Goal: Task Accomplishment & Management: Use online tool/utility

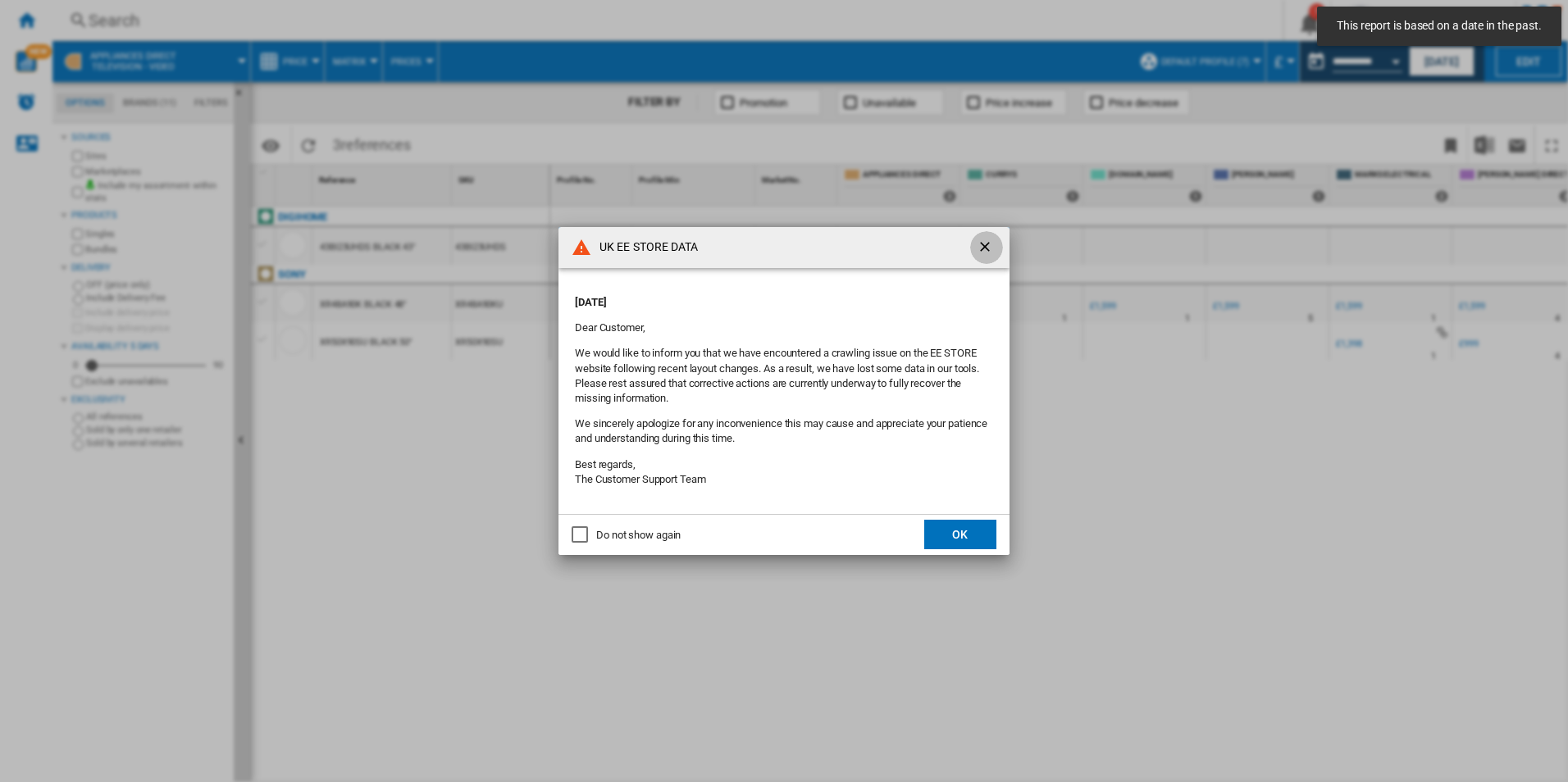
click at [985, 242] on ng-md-icon "getI18NText('BUTTONS.CLOSE_DIALOG')" at bounding box center [986, 248] width 20 height 20
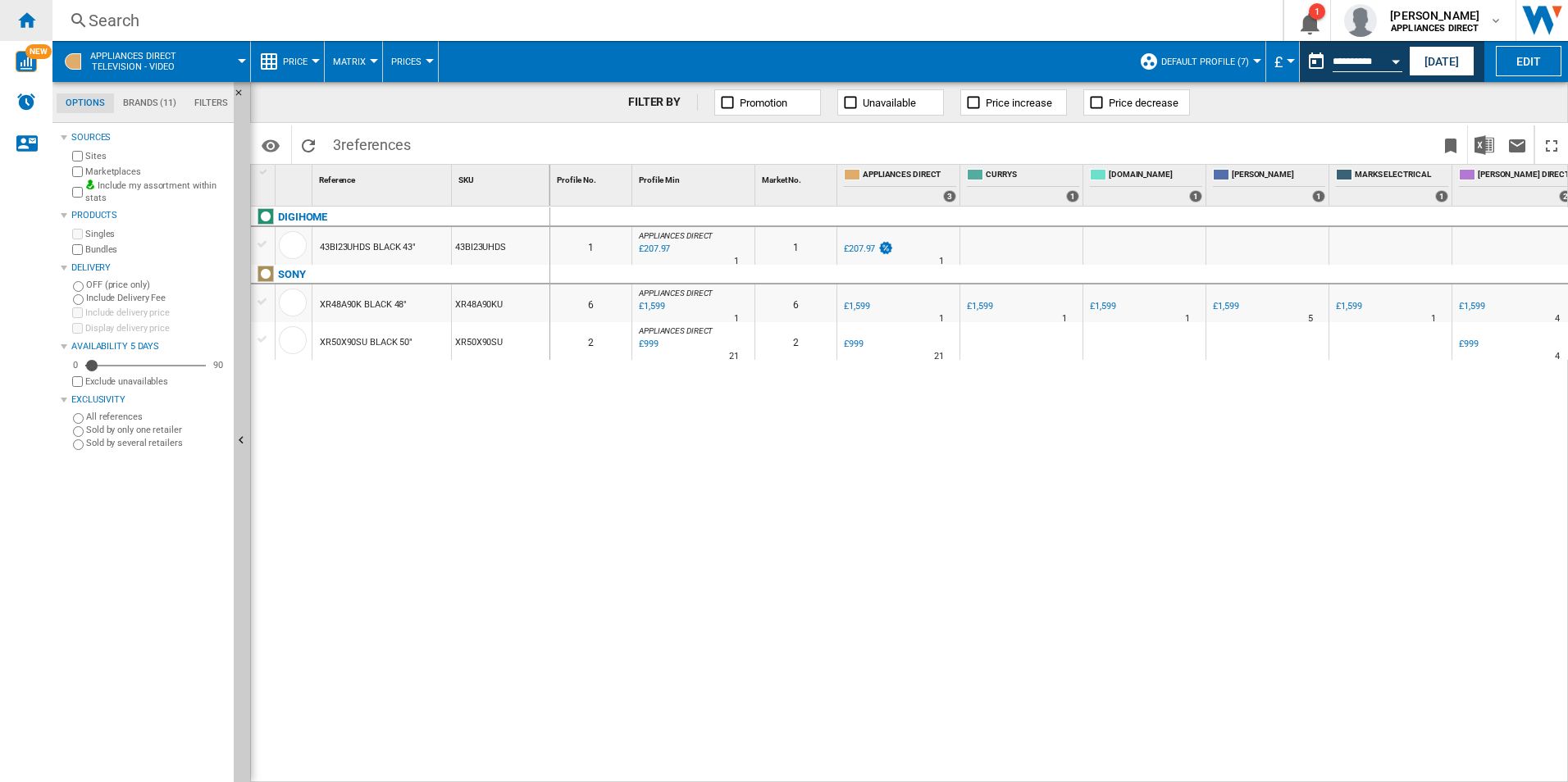
click at [25, 19] on ng-md-icon "Home" at bounding box center [26, 19] width 20 height 20
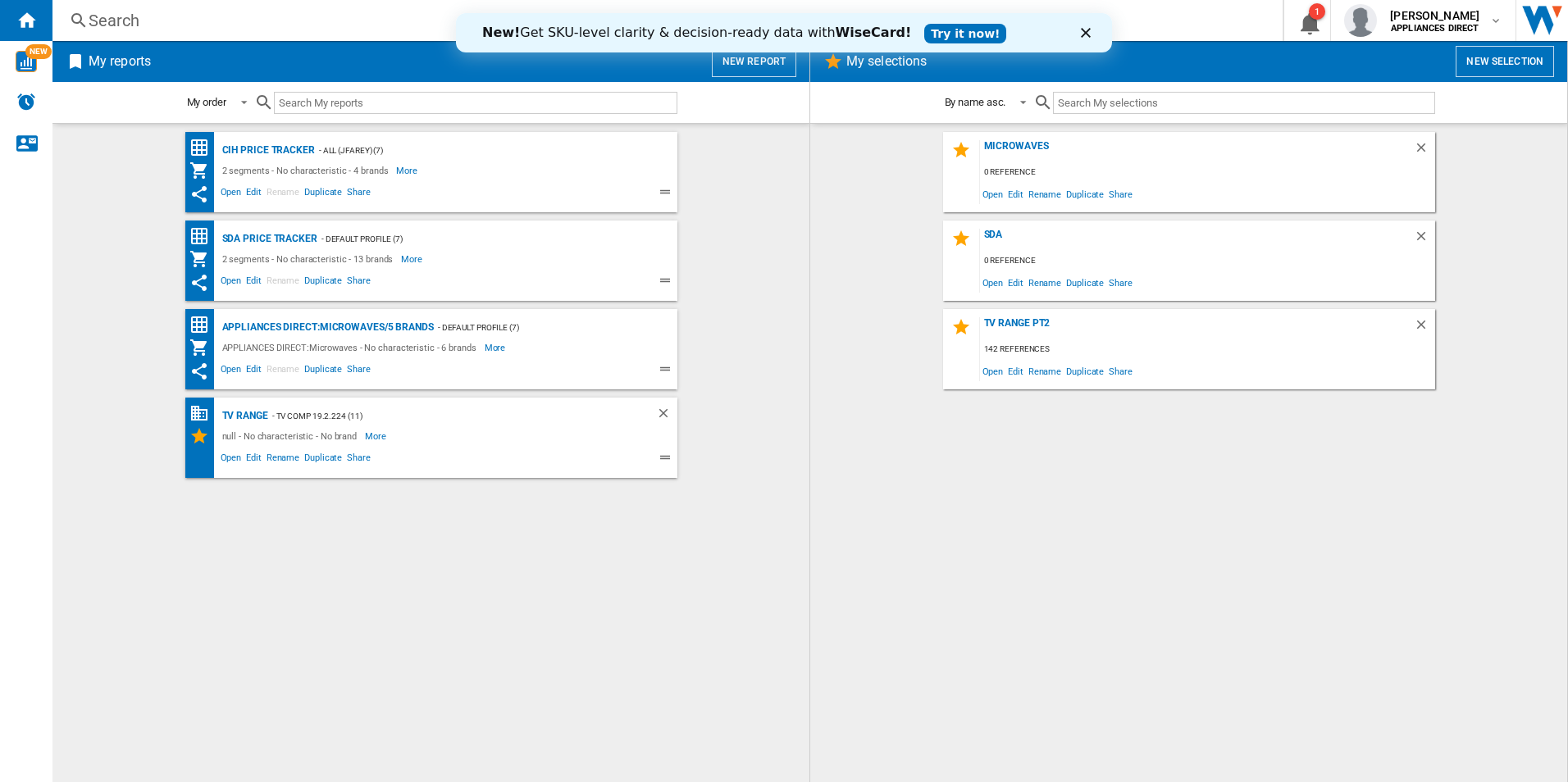
click at [1092, 32] on div "Close" at bounding box center [1088, 32] width 16 height 9
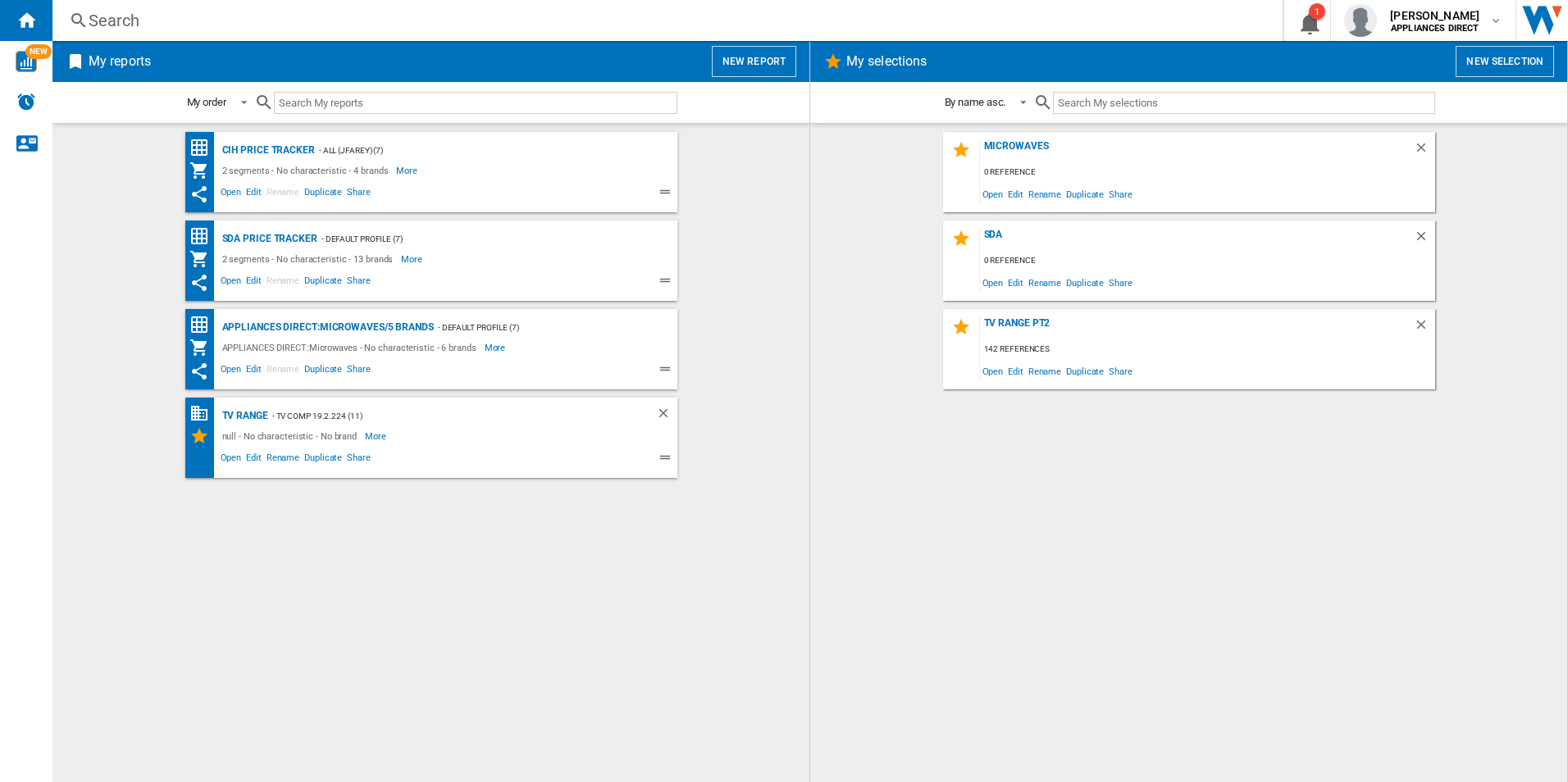
click at [756, 59] on button "New report" at bounding box center [754, 61] width 85 height 31
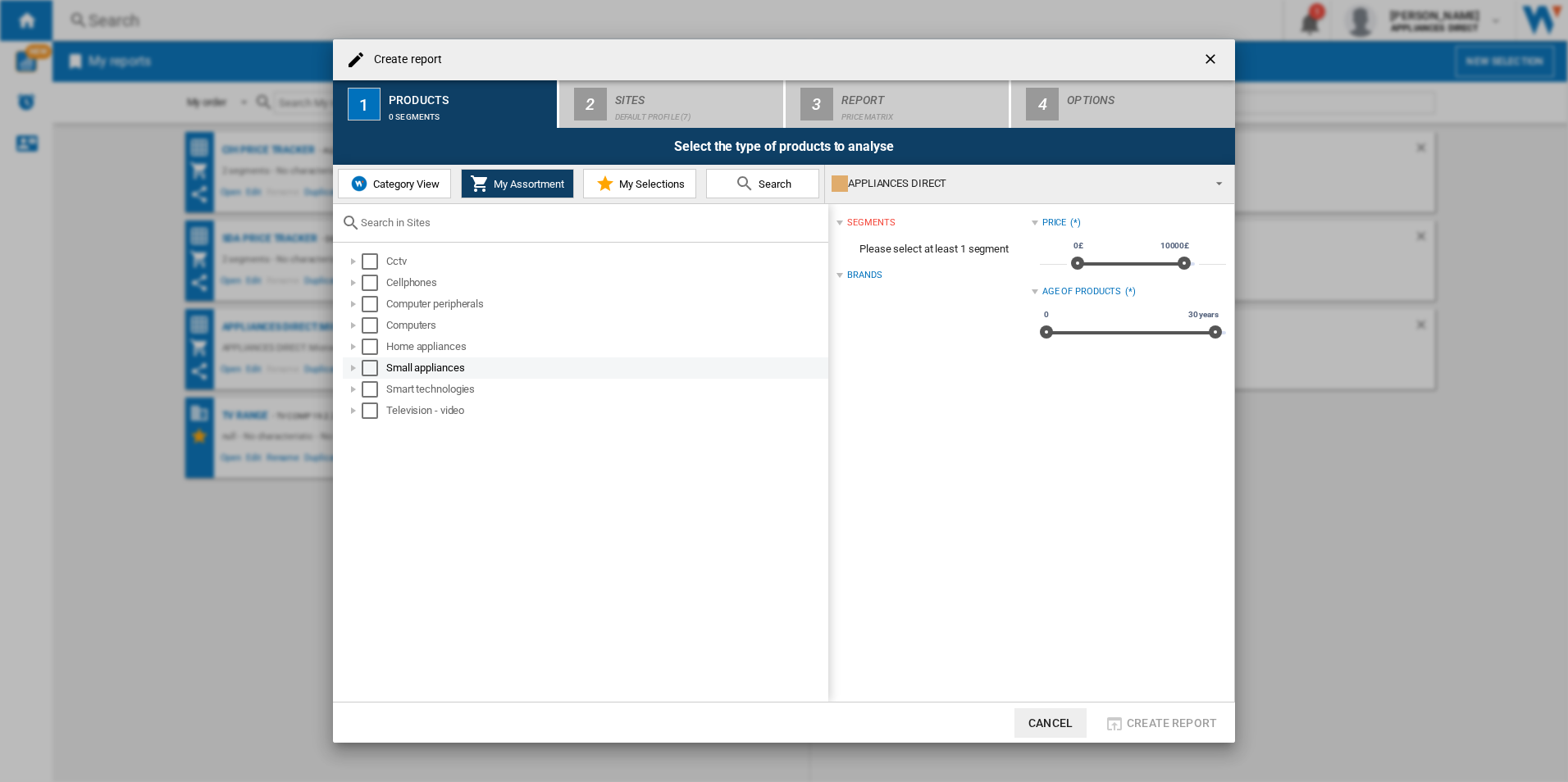
click at [354, 367] on div at bounding box center [353, 367] width 16 height 16
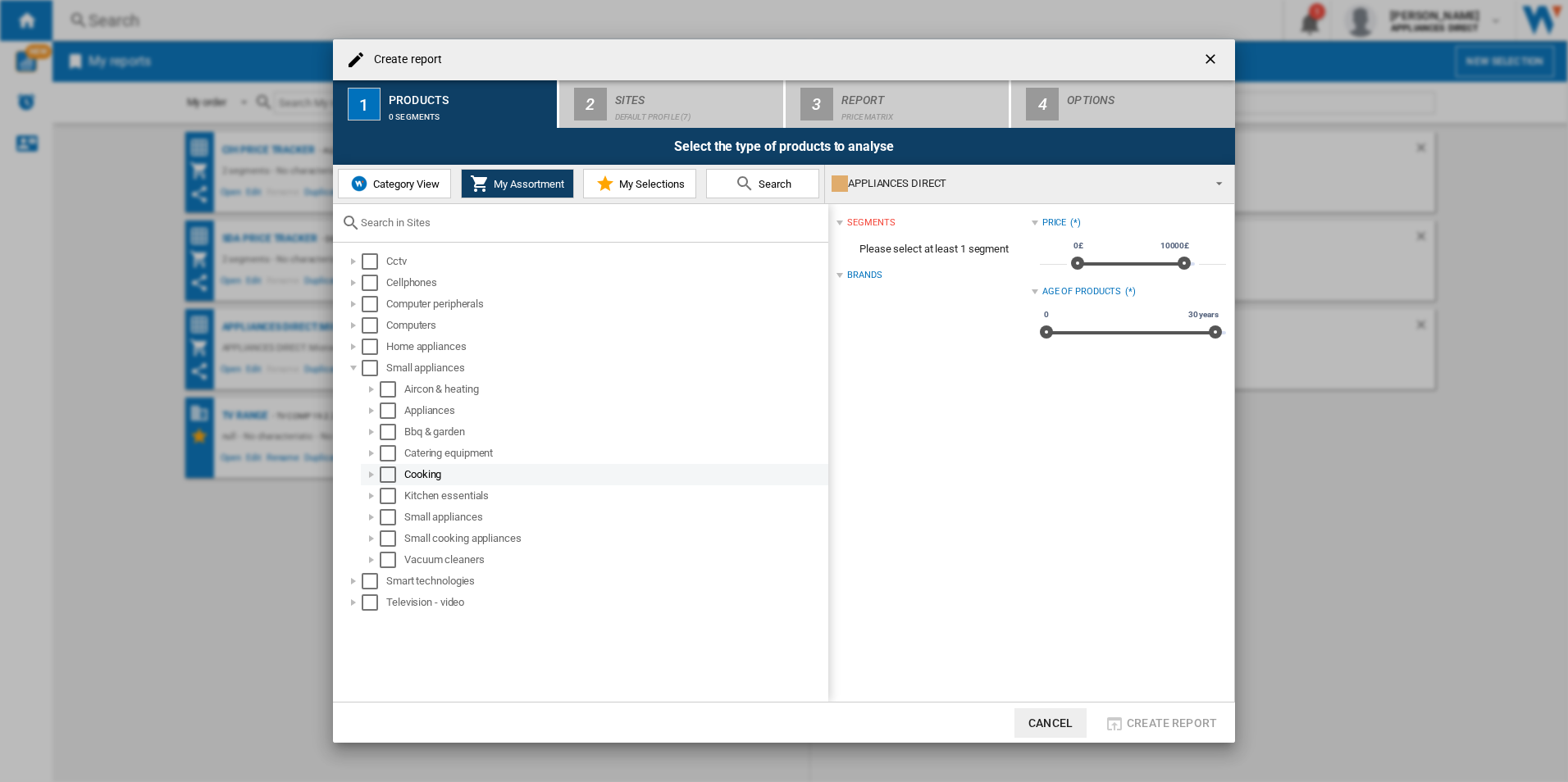
click at [386, 474] on div "Select" at bounding box center [387, 474] width 16 height 16
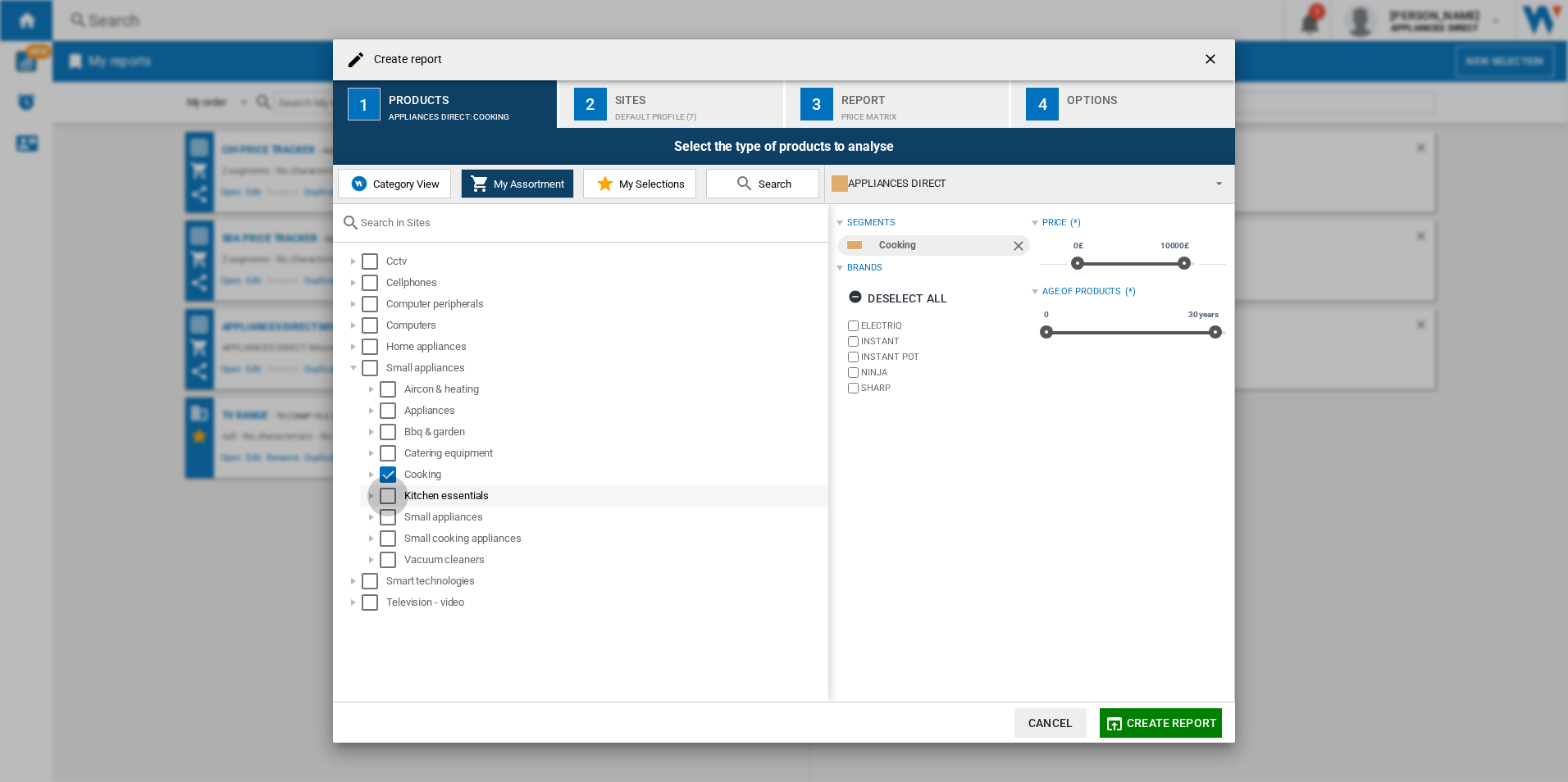
click at [392, 495] on div "Select" at bounding box center [387, 496] width 16 height 16
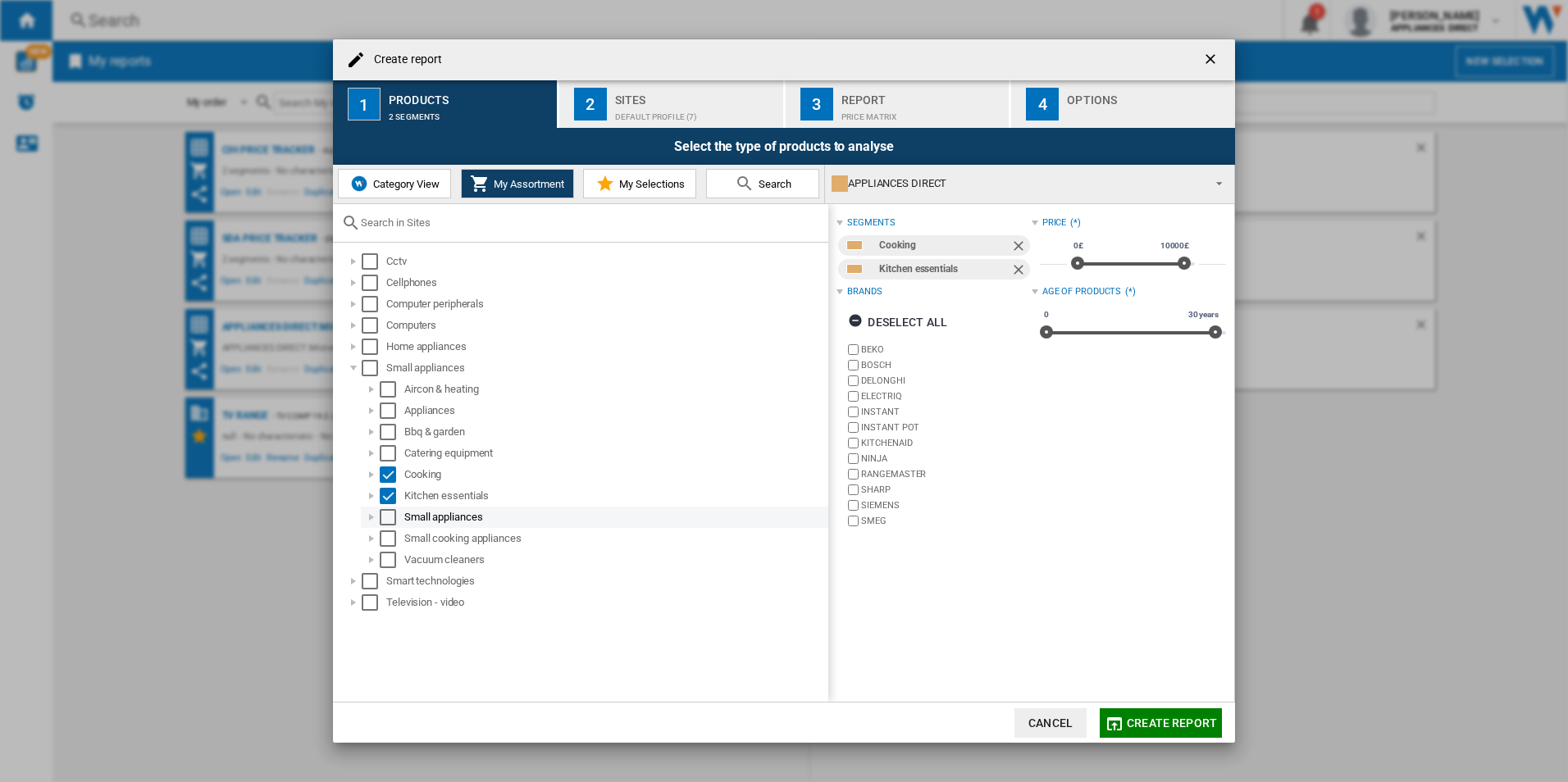
click at [390, 517] on div "Select" at bounding box center [387, 516] width 16 height 16
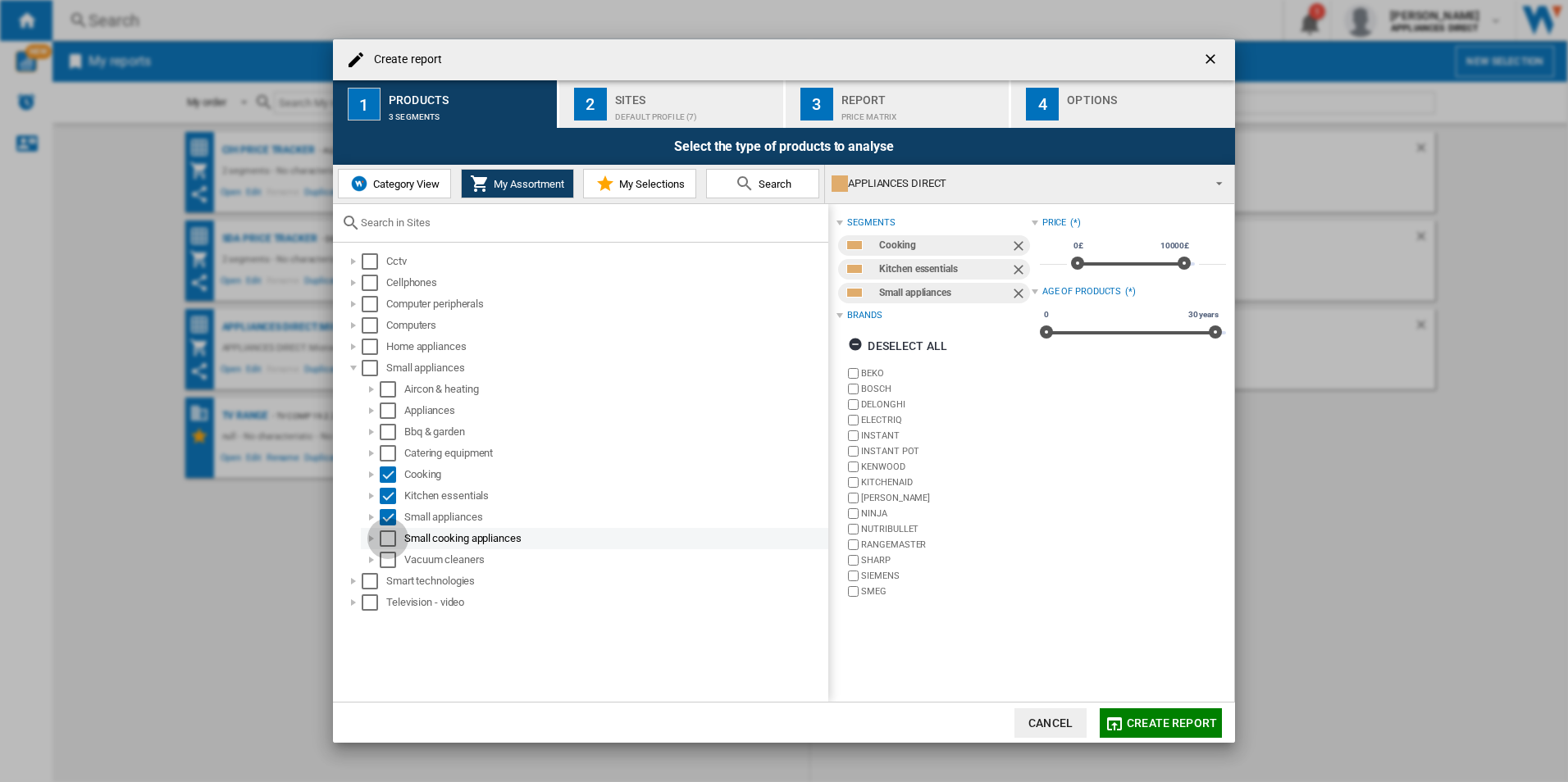
click at [392, 538] on div "Select" at bounding box center [387, 538] width 16 height 16
click at [390, 558] on div "Select" at bounding box center [387, 560] width 16 height 16
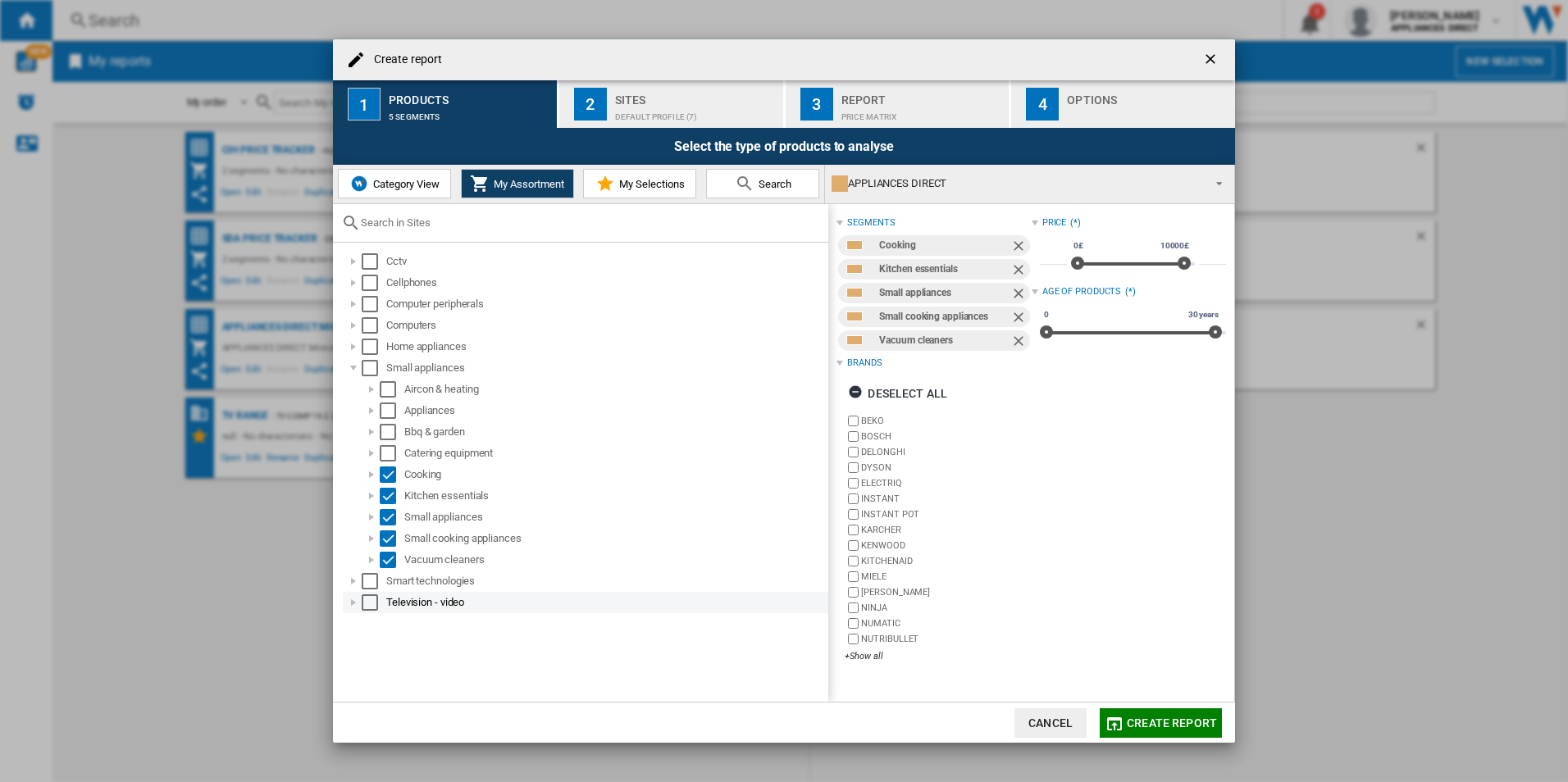
click at [350, 604] on div at bounding box center [353, 602] width 16 height 16
click at [354, 576] on div at bounding box center [353, 581] width 16 height 16
click at [351, 347] on div at bounding box center [353, 347] width 16 height 16
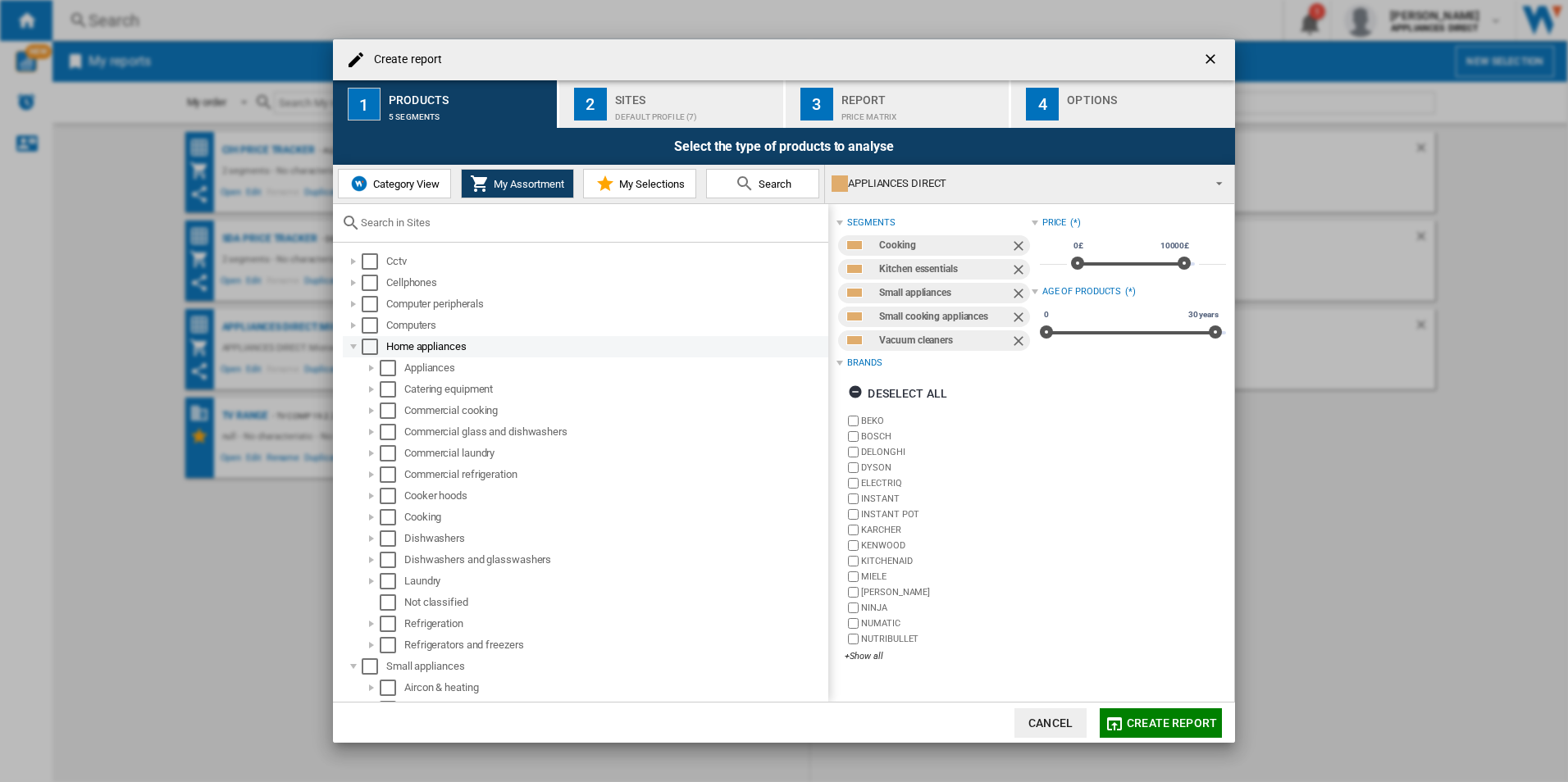
click at [354, 346] on div at bounding box center [353, 347] width 16 height 16
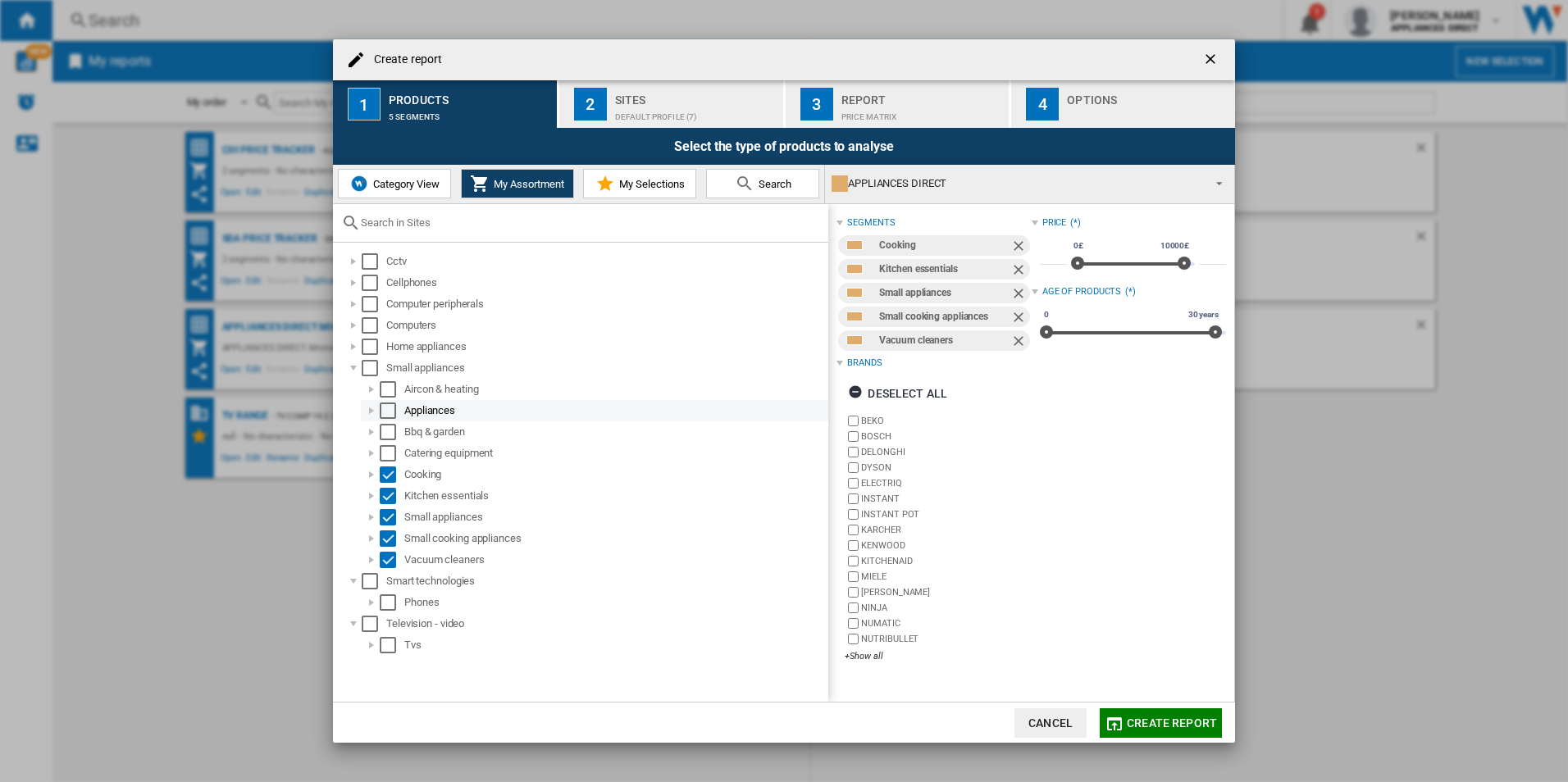
click at [367, 409] on div at bounding box center [371, 410] width 16 height 16
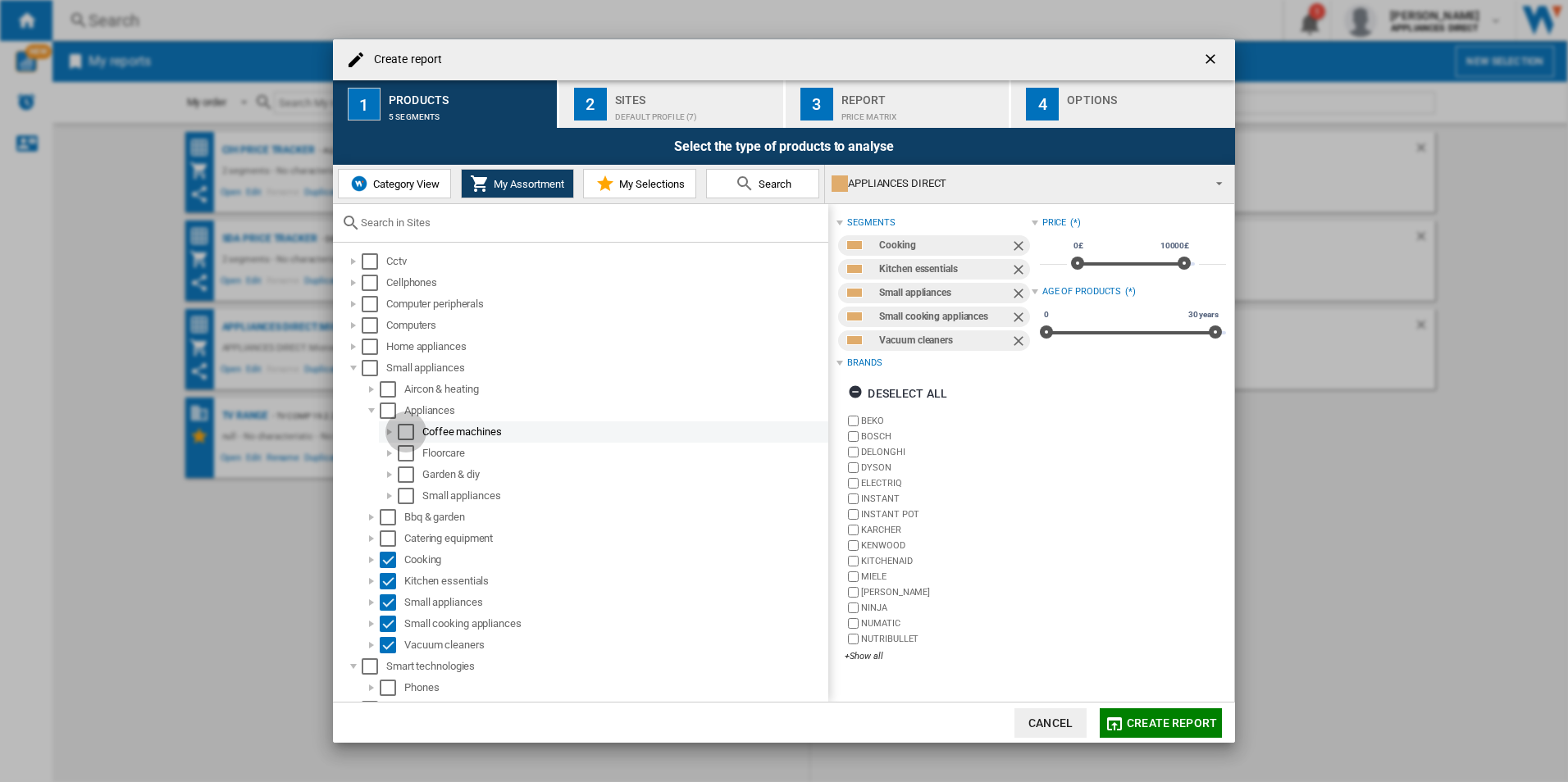
click at [411, 427] on div "Select" at bounding box center [405, 432] width 16 height 16
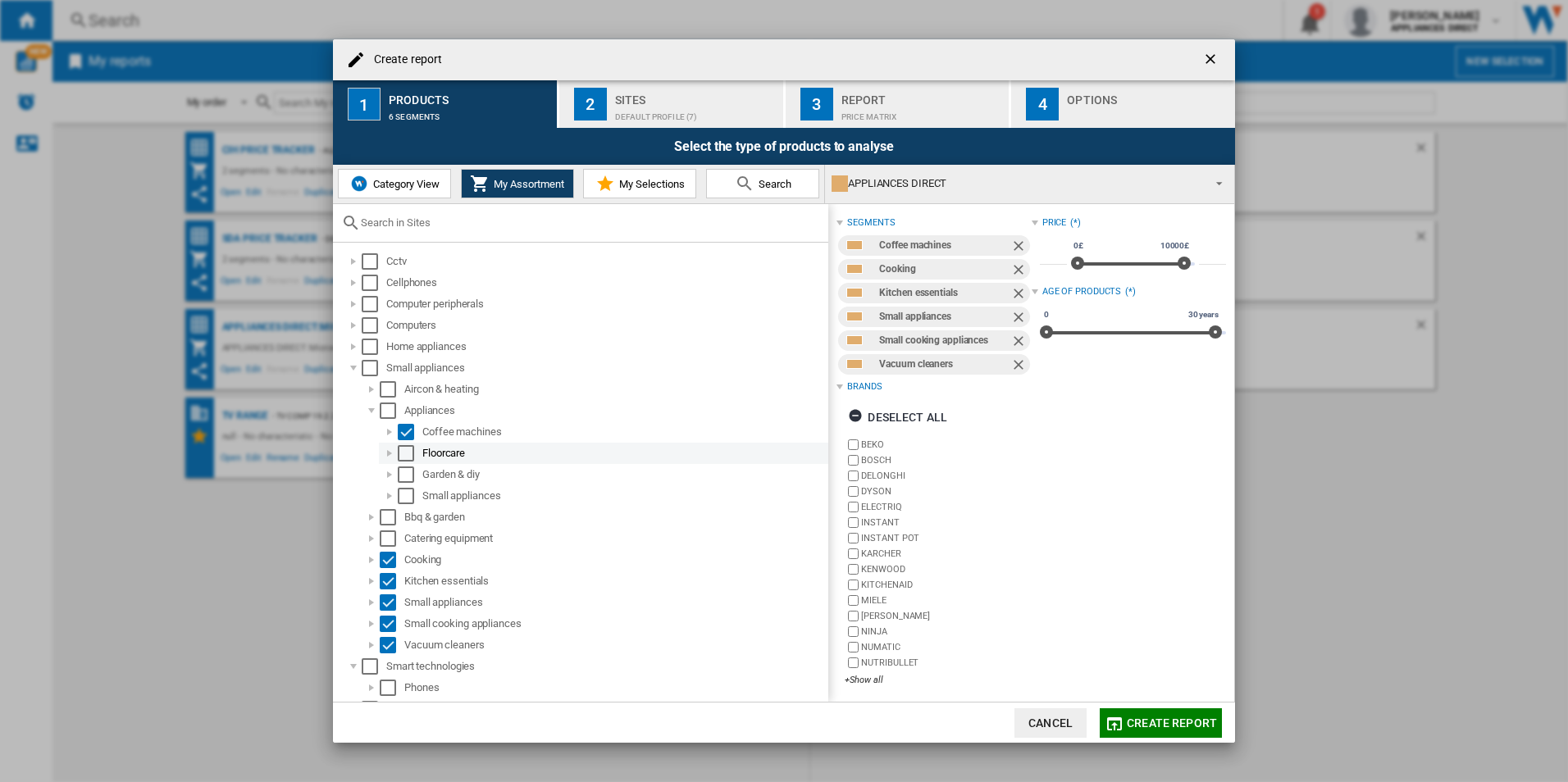
click at [410, 447] on div "Select" at bounding box center [405, 453] width 16 height 16
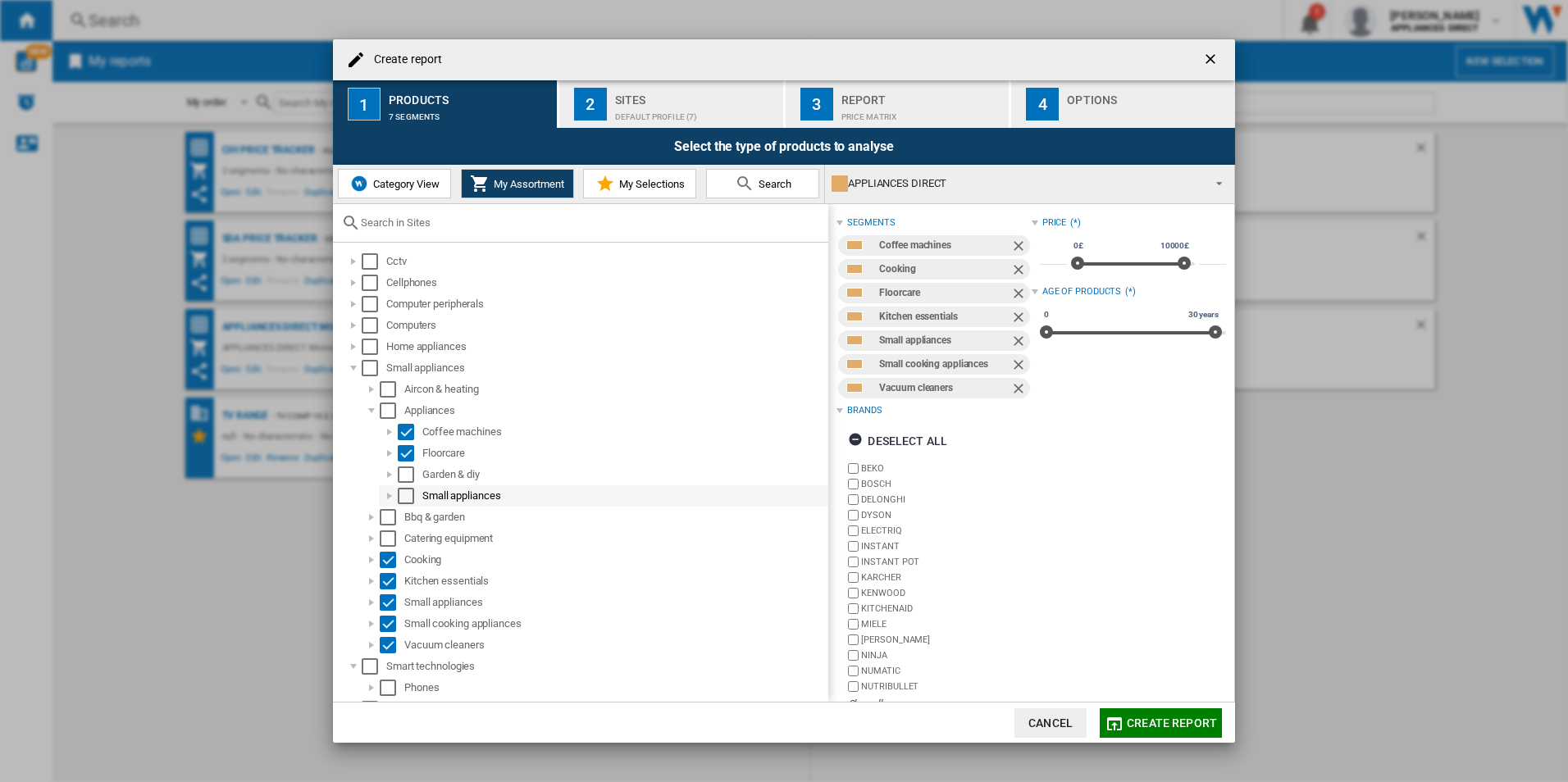
click at [391, 496] on div at bounding box center [389, 496] width 16 height 16
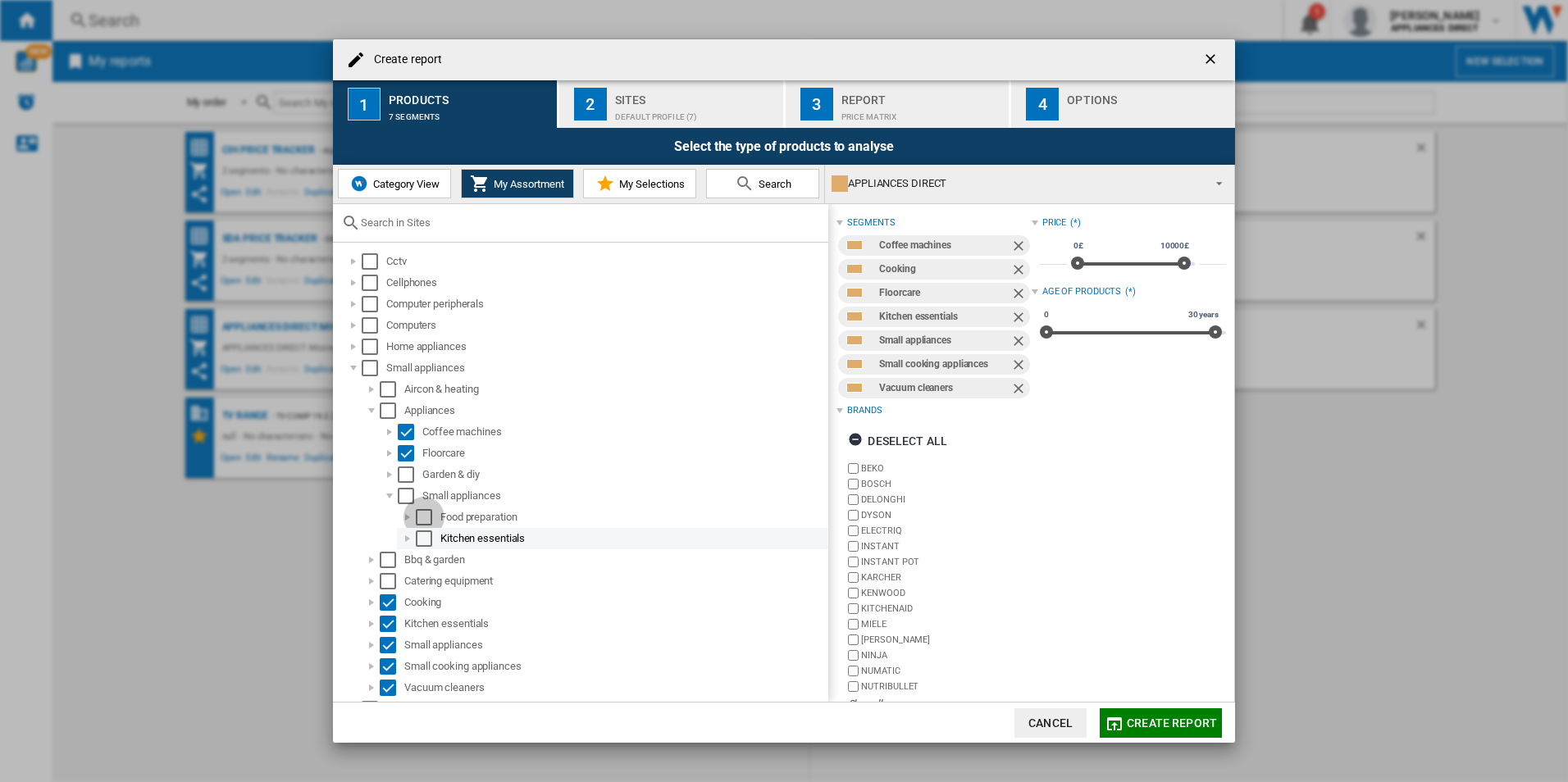
drag, startPoint x: 429, startPoint y: 513, endPoint x: 425, endPoint y: 535, distance: 22.4
click at [429, 514] on div "Select" at bounding box center [423, 516] width 16 height 16
click at [425, 539] on div "Select" at bounding box center [423, 538] width 16 height 16
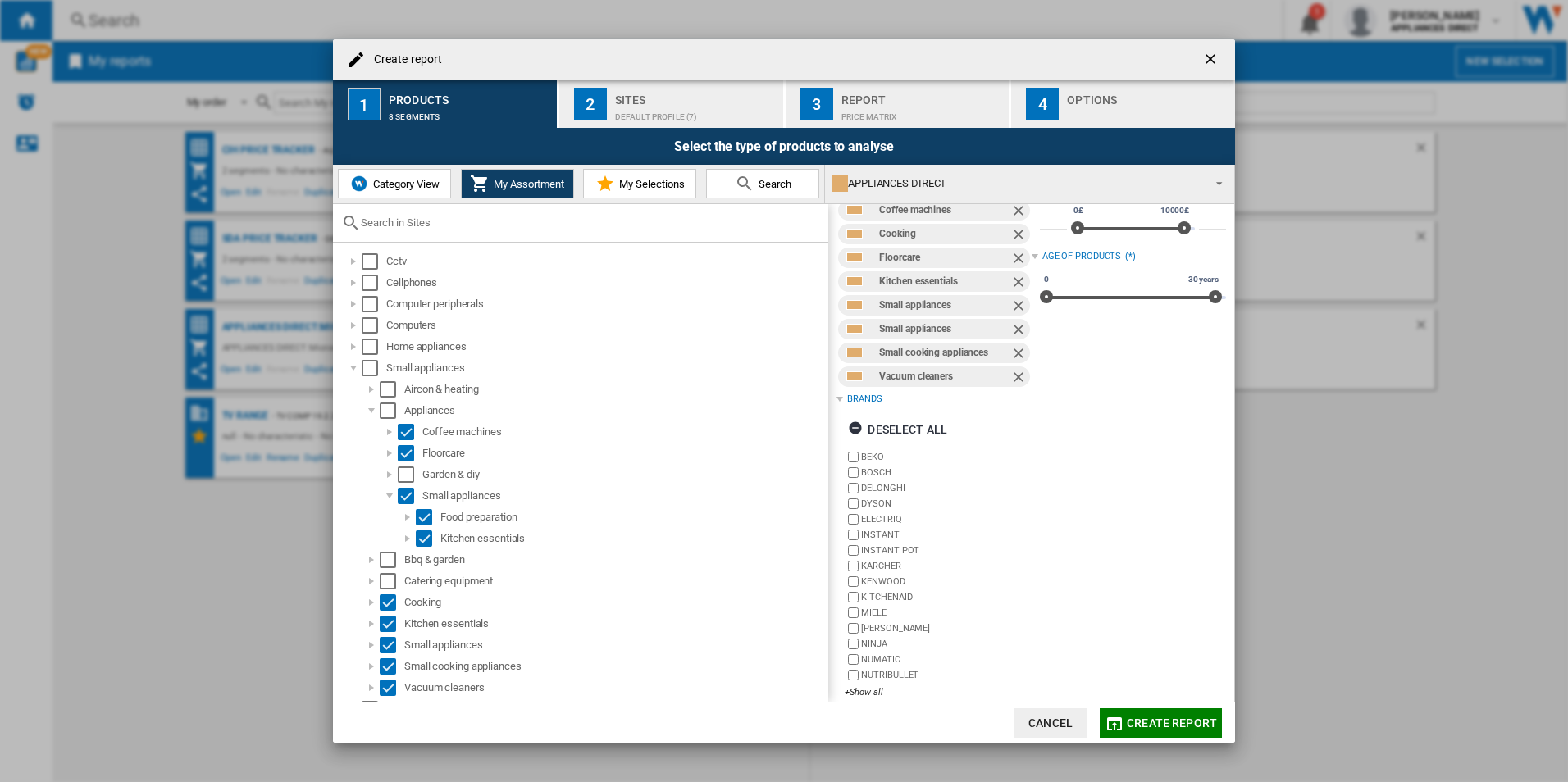
scroll to position [51, 0]
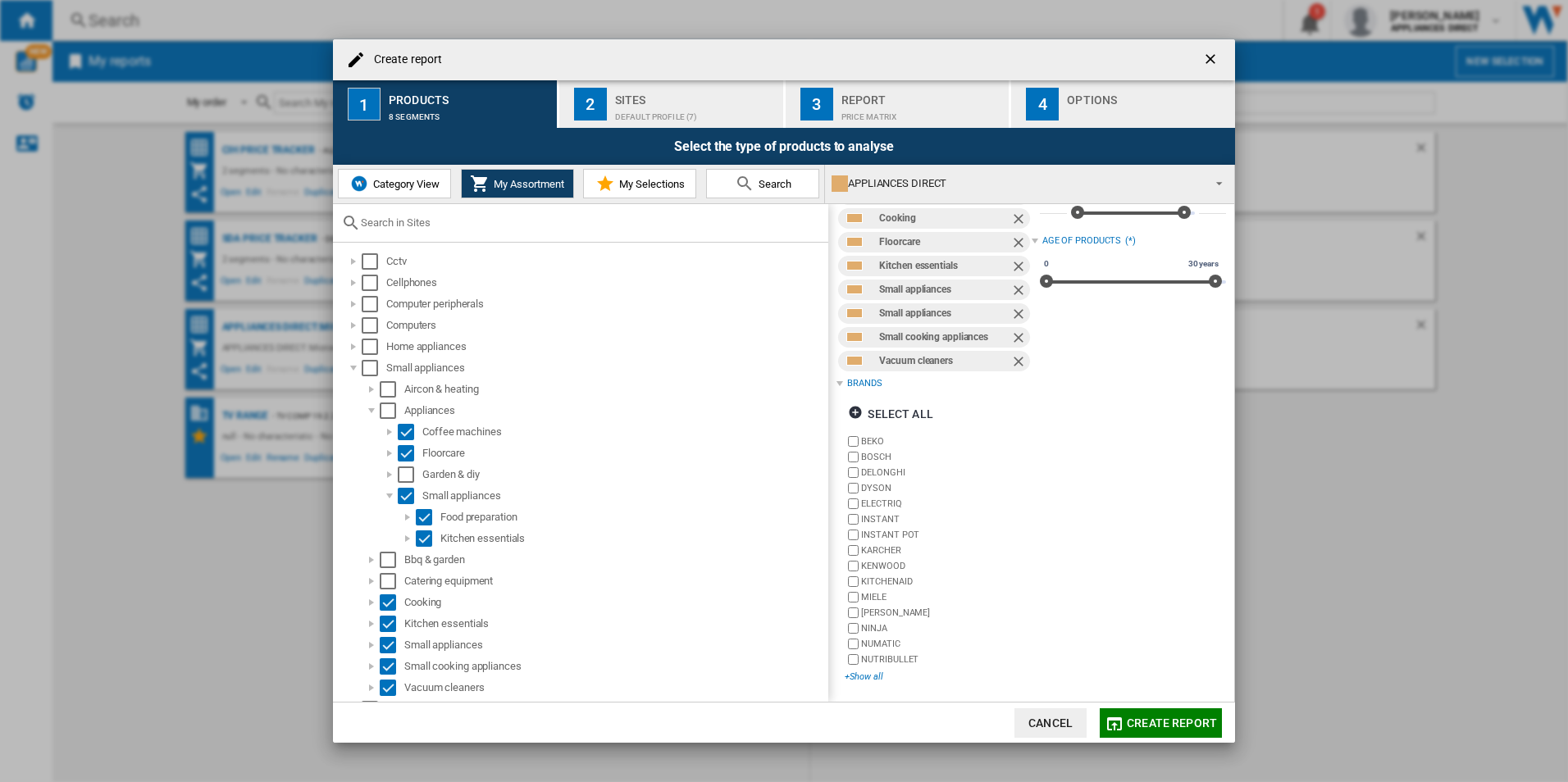
click at [860, 677] on div "+Show all" at bounding box center [938, 677] width 186 height 12
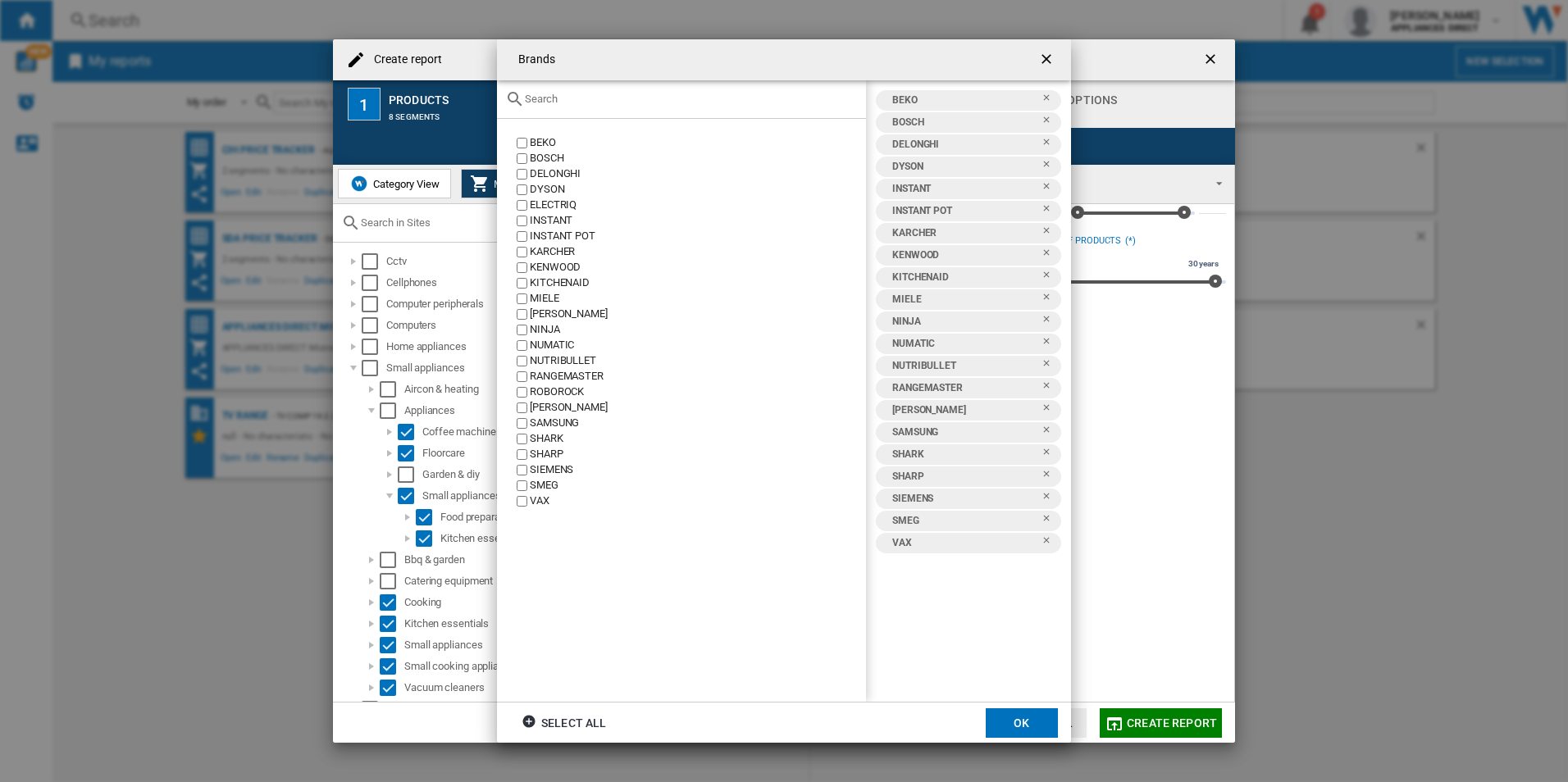
drag, startPoint x: 1014, startPoint y: 729, endPoint x: 991, endPoint y: 728, distance: 23.0
click at [1012, 728] on button "OK" at bounding box center [1022, 723] width 72 height 29
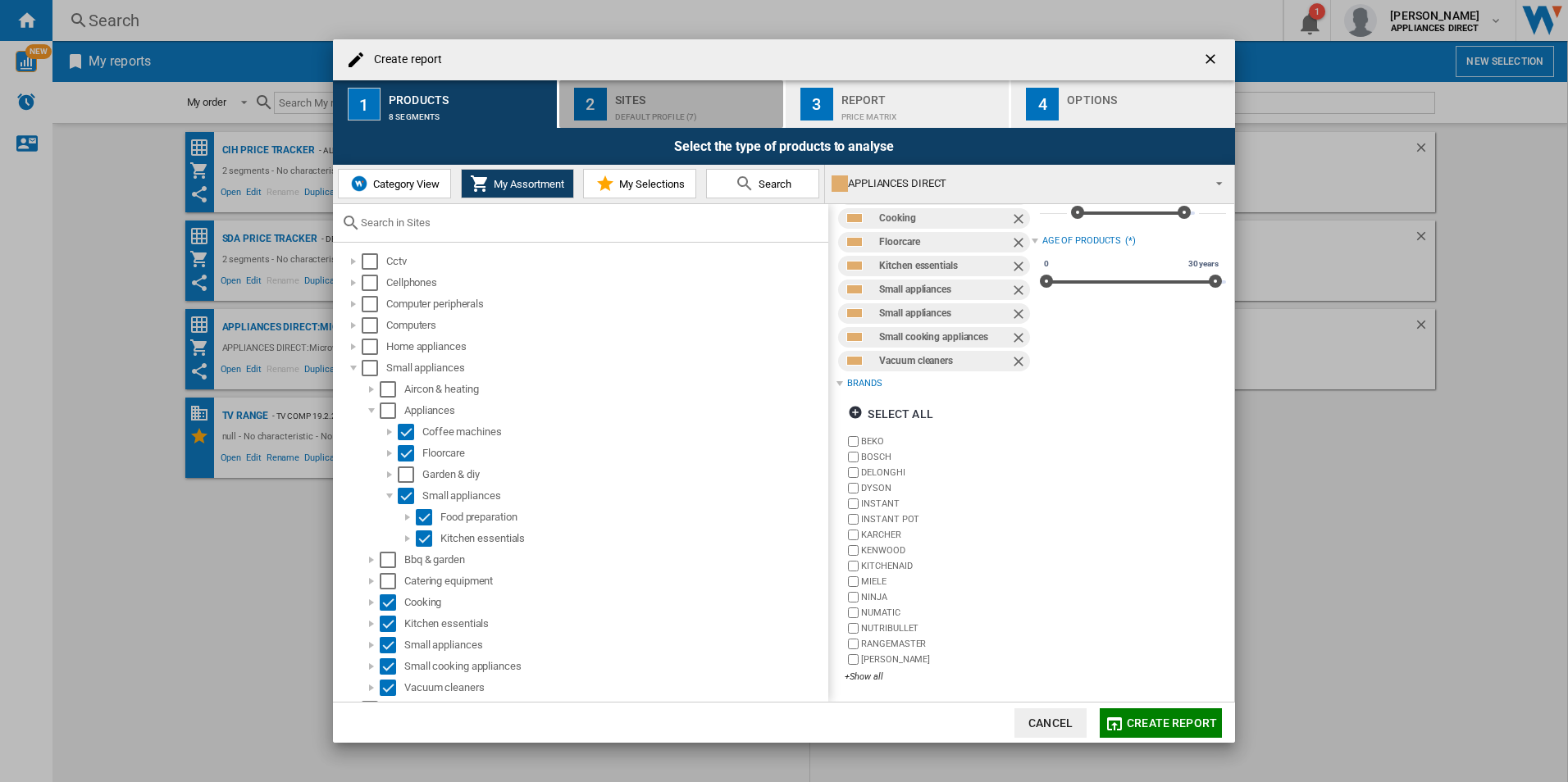
click at [667, 112] on div "Default profile (7)" at bounding box center [695, 113] width 161 height 17
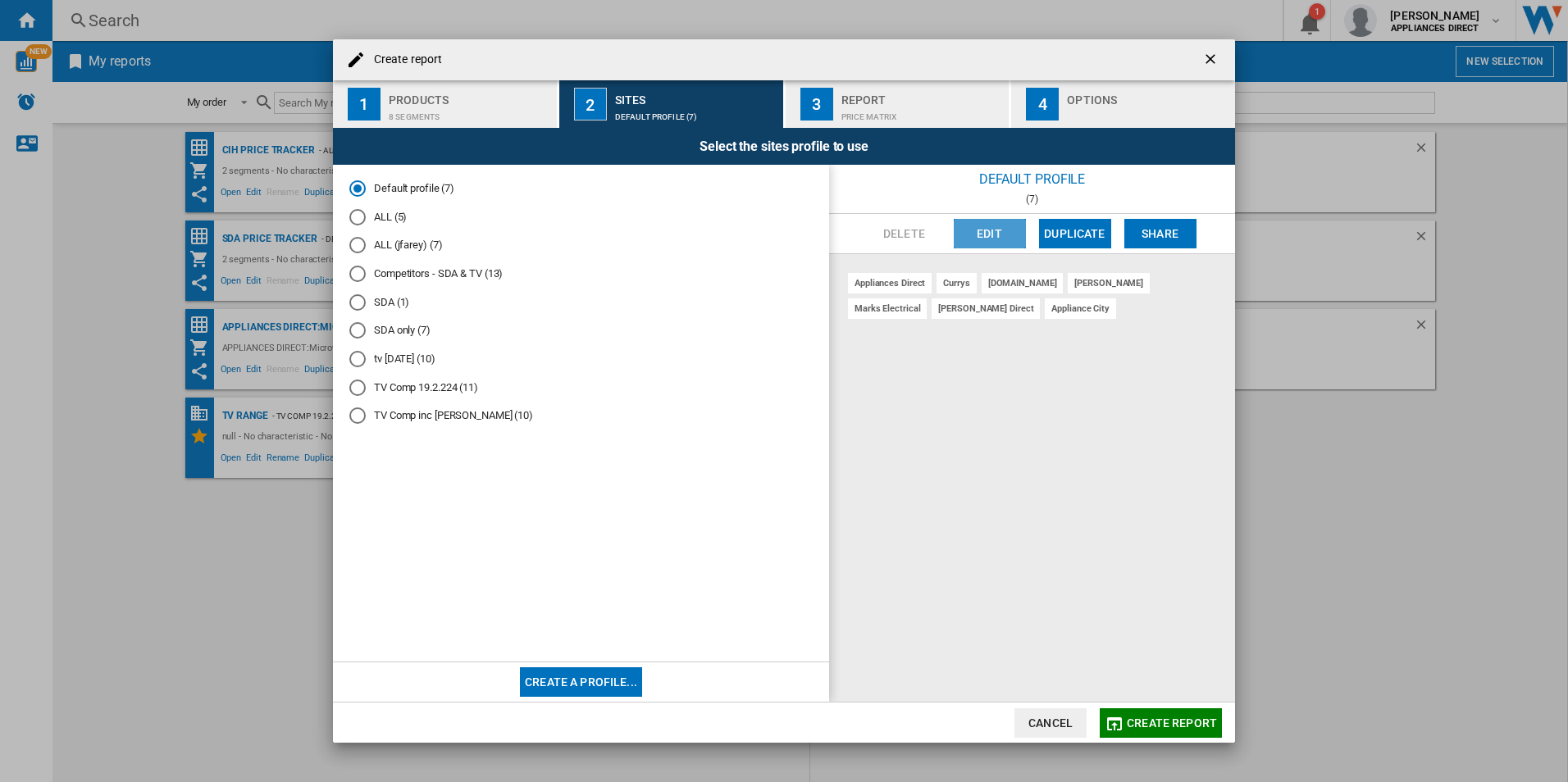
click at [988, 238] on button "Edit" at bounding box center [990, 234] width 72 height 29
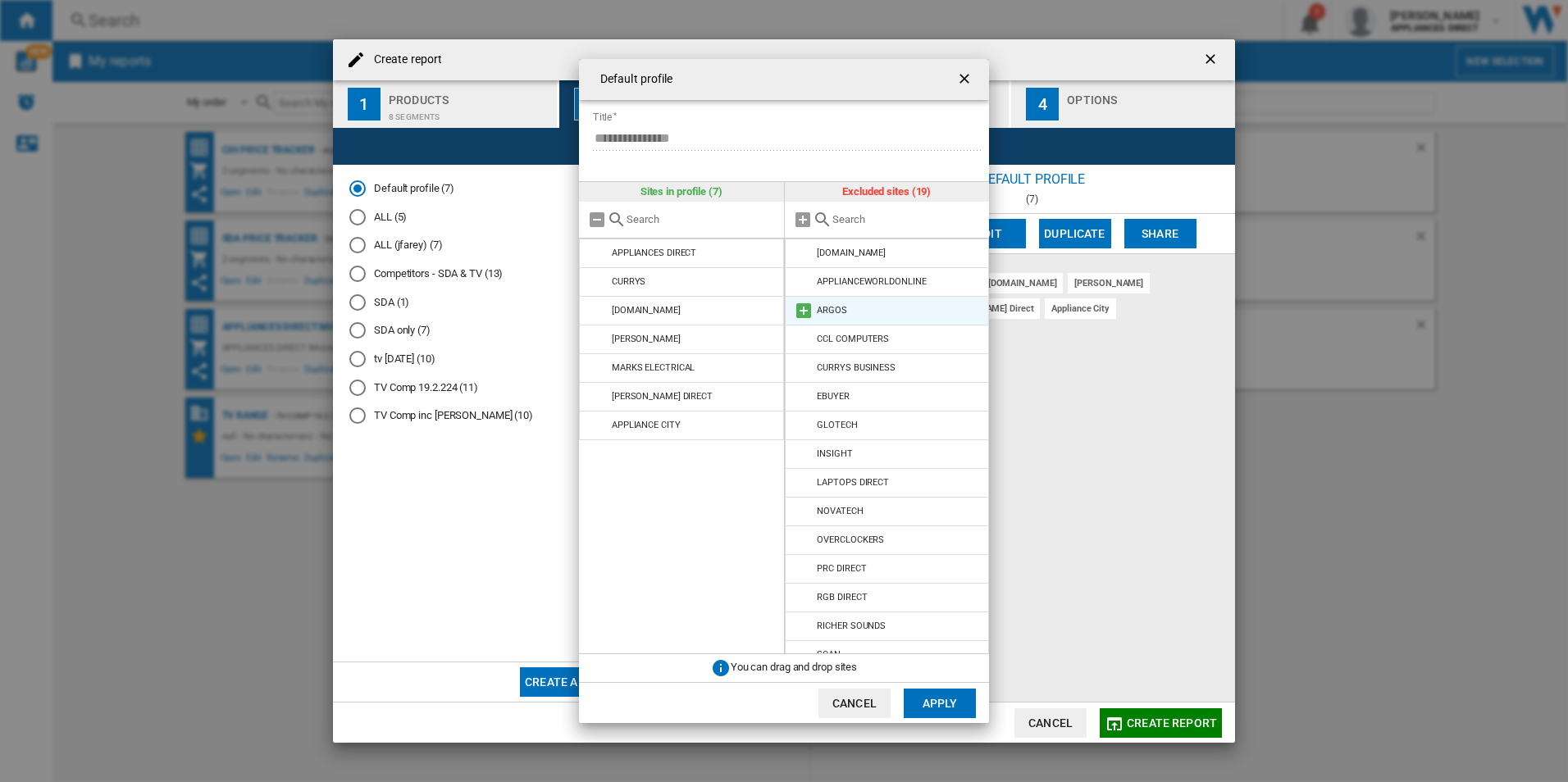
click at [800, 309] on md-icon at bounding box center [803, 310] width 20 height 20
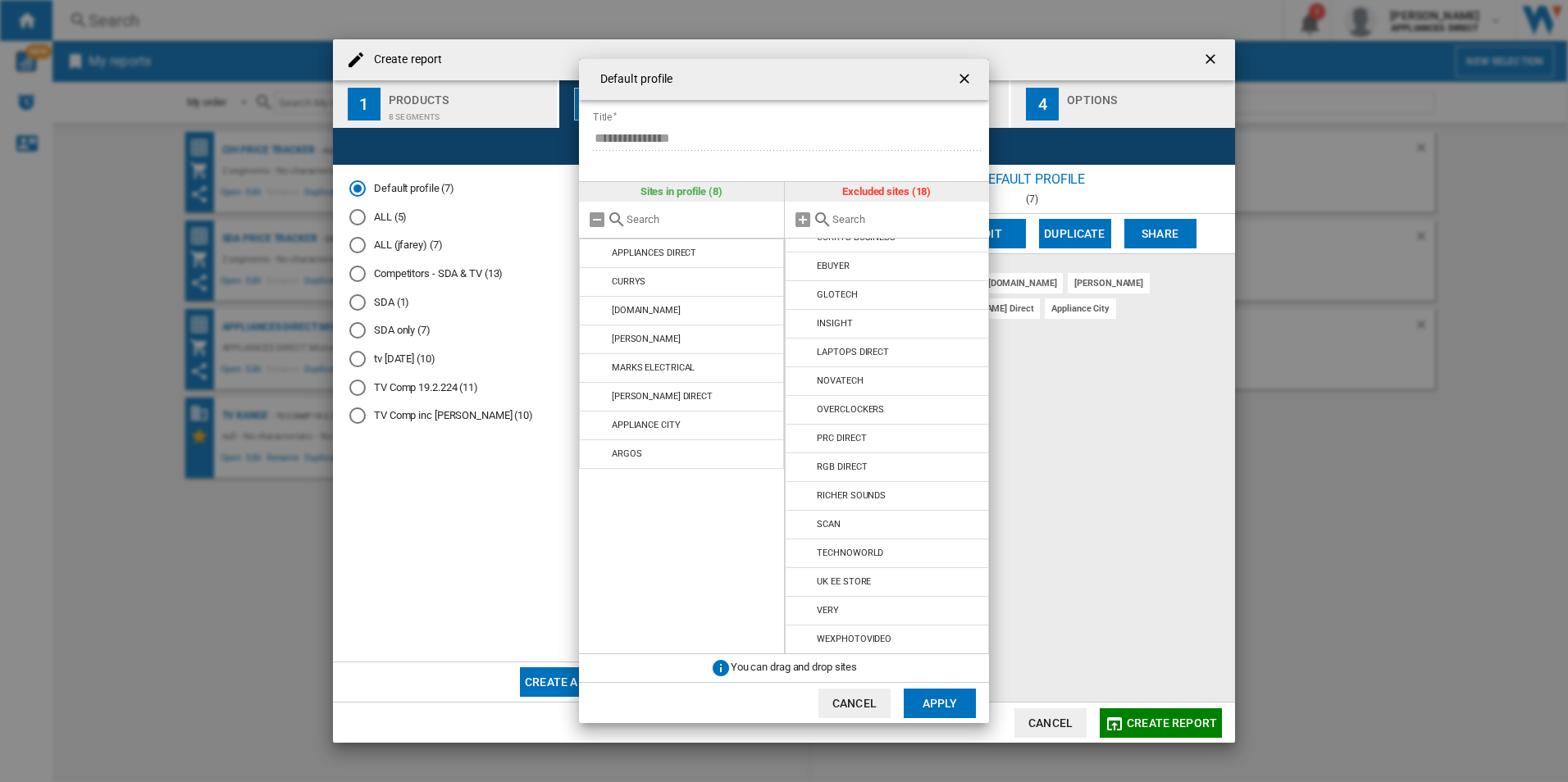
click at [938, 699] on button "Apply" at bounding box center [940, 704] width 72 height 29
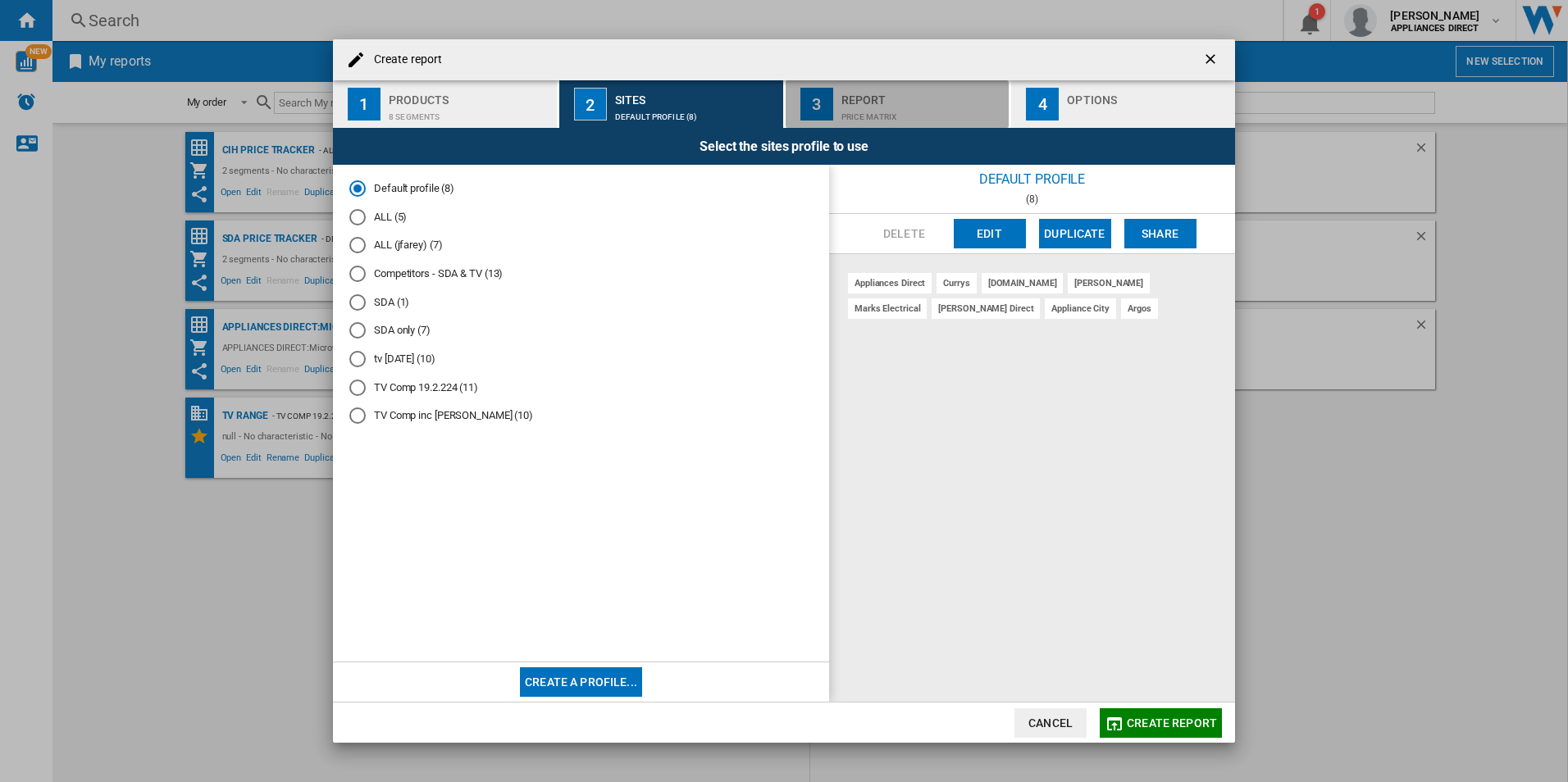
click at [877, 108] on div "Price Matrix" at bounding box center [921, 113] width 161 height 17
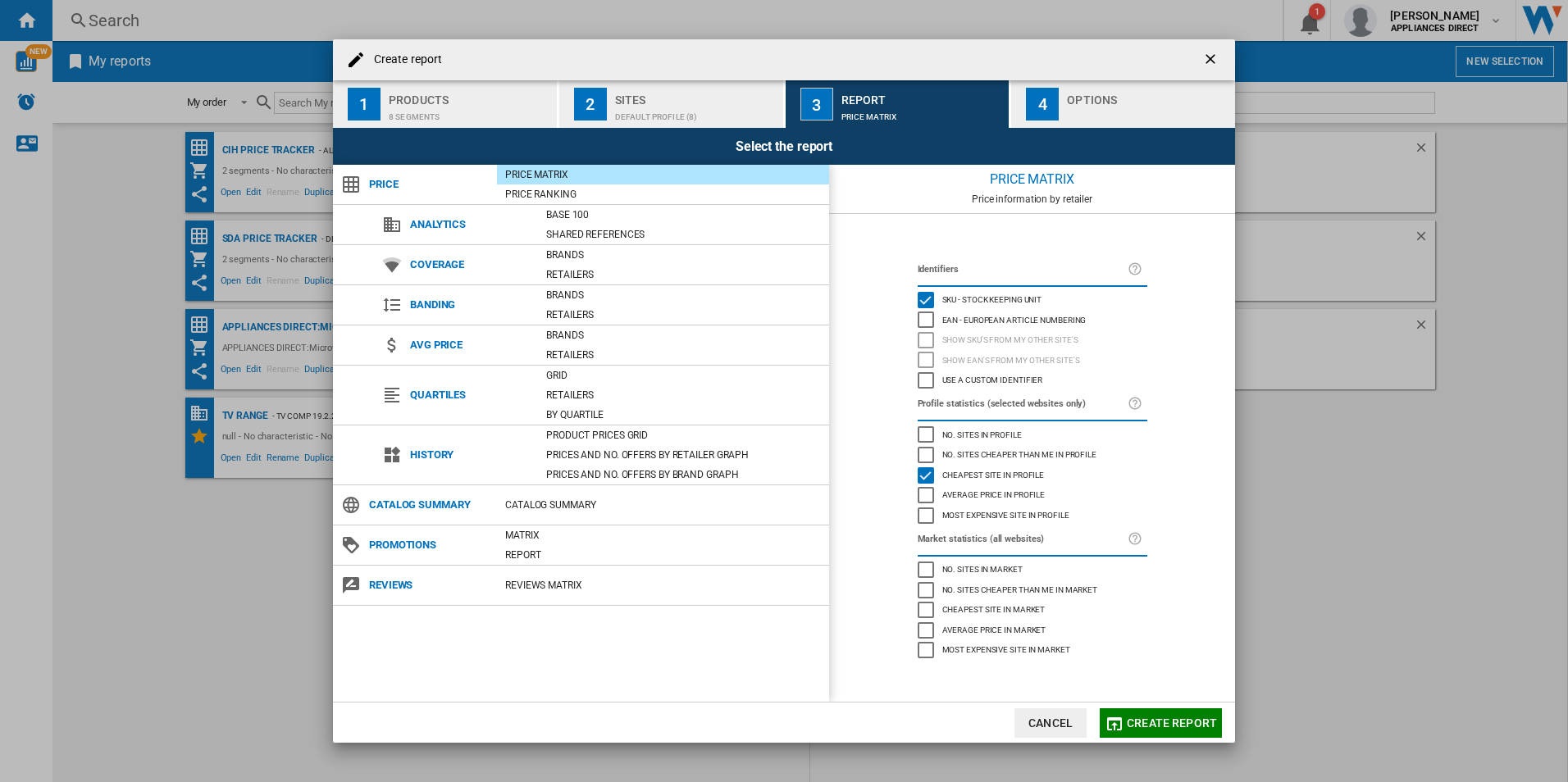
click at [1080, 84] on button "4 Options" at bounding box center [1123, 103] width 224 height 47
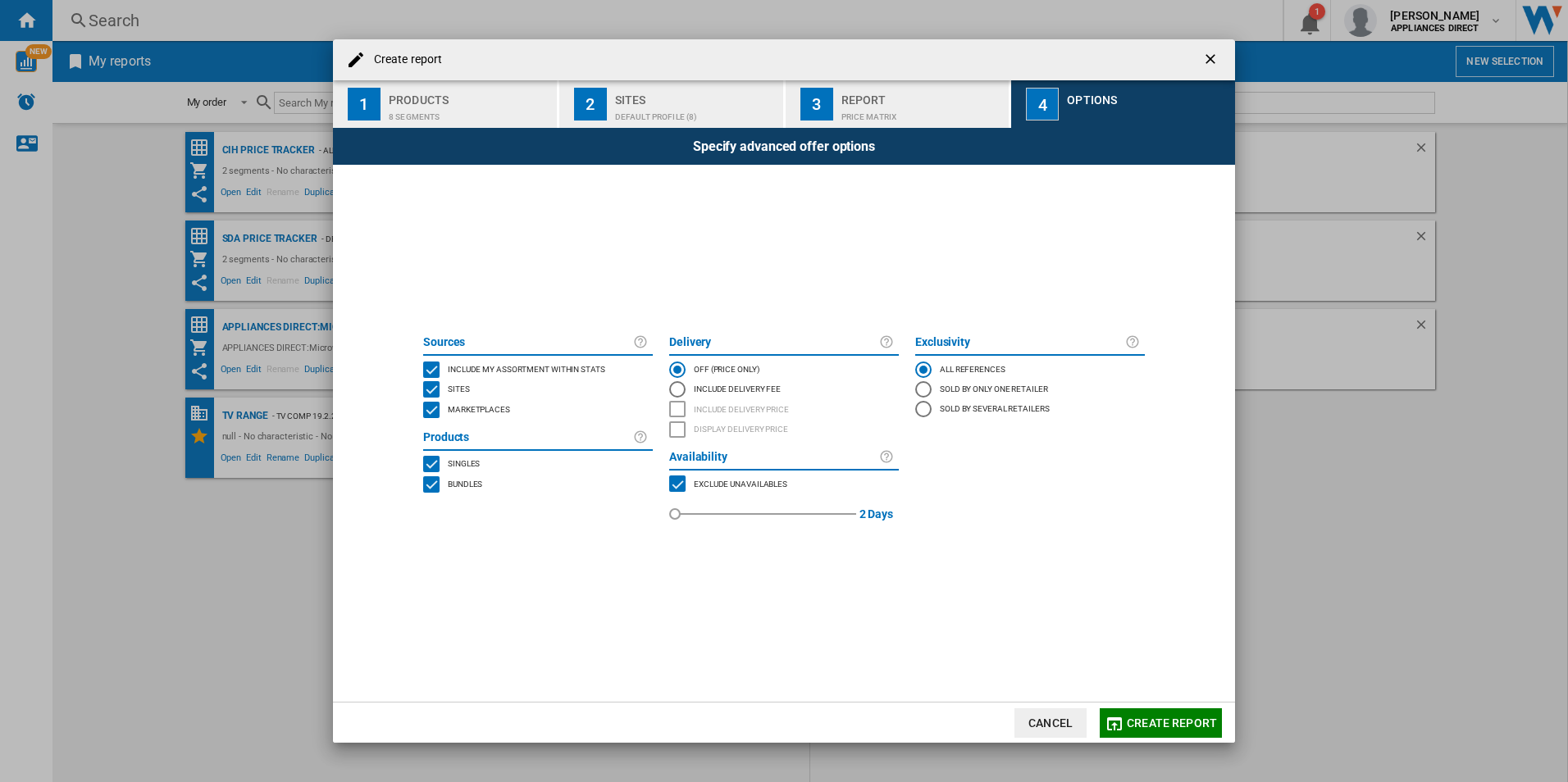
click at [430, 412] on div "MARKETPLACES" at bounding box center [431, 410] width 16 height 16
click at [435, 479] on div "BUNDLES" at bounding box center [431, 484] width 16 height 16
click at [1121, 723] on md-icon "button" at bounding box center [1114, 723] width 20 height 20
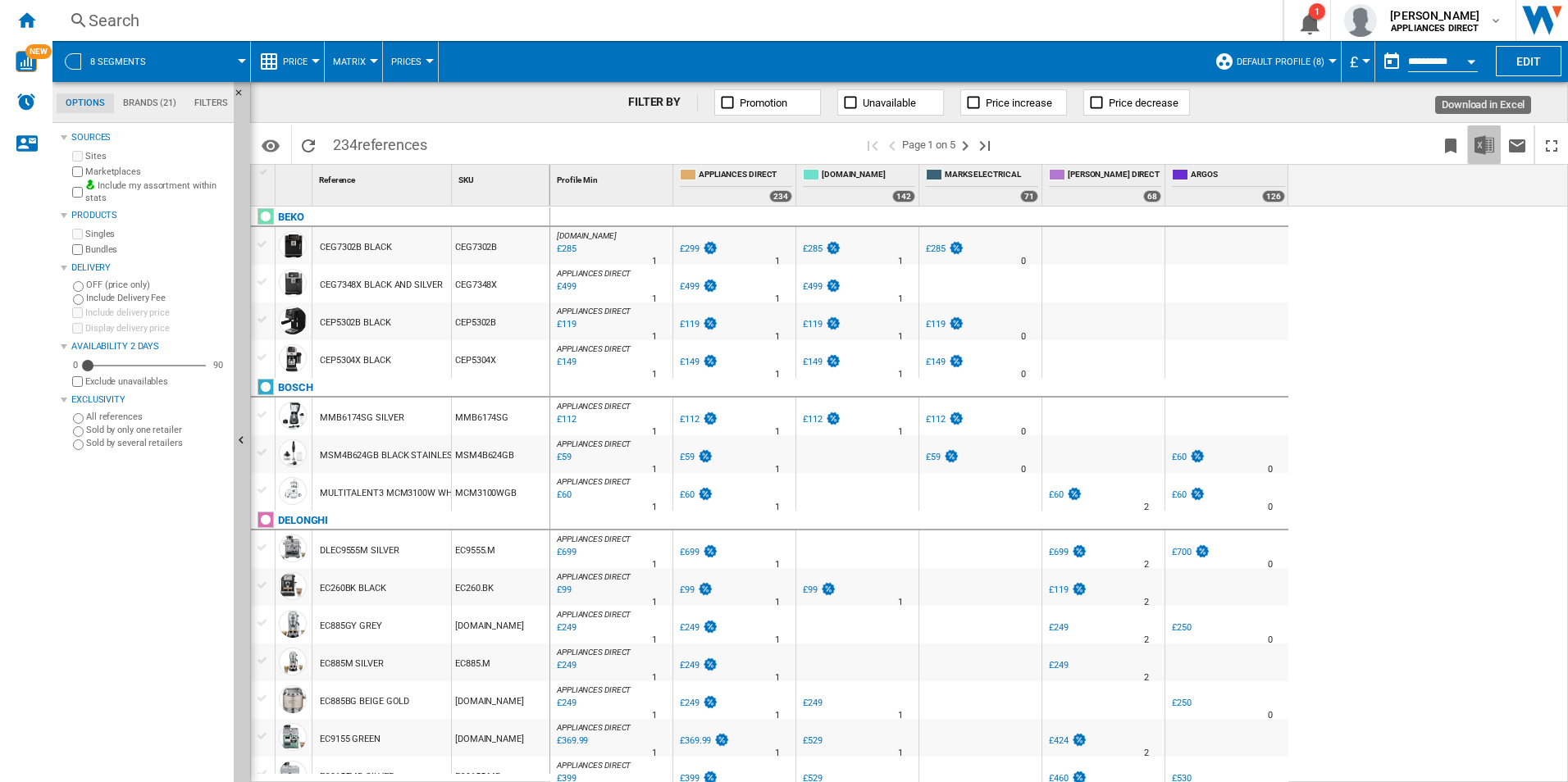
click at [1485, 135] on img "Download in Excel" at bounding box center [1483, 145] width 20 height 20
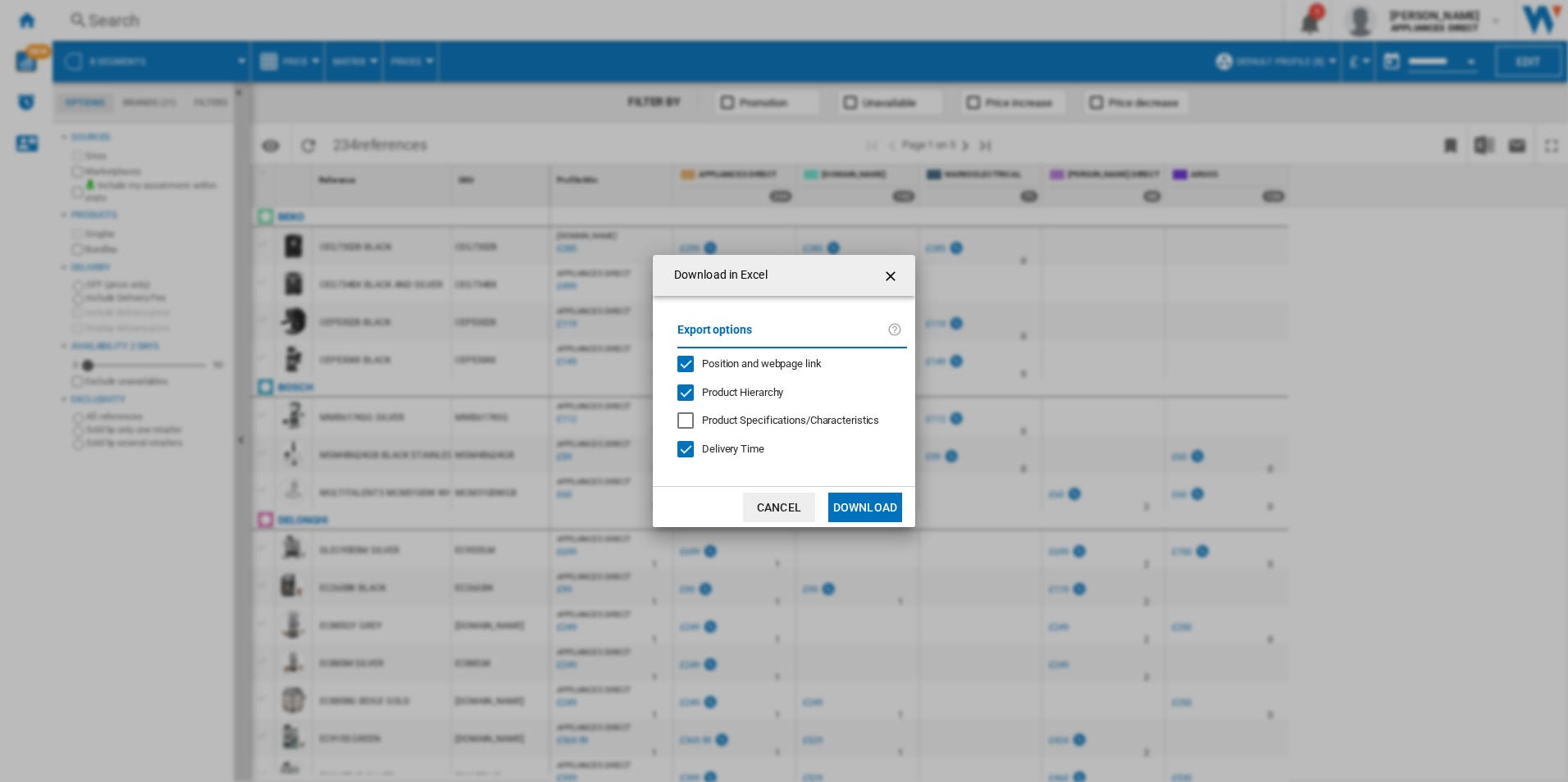
click at [856, 503] on button "Download" at bounding box center [865, 507] width 74 height 29
